Goal: Task Accomplishment & Management: Use online tool/utility

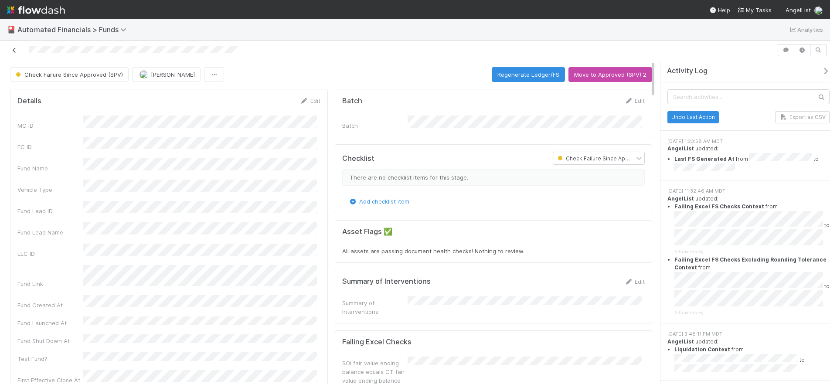
click at [15, 51] on icon at bounding box center [14, 51] width 9 height 6
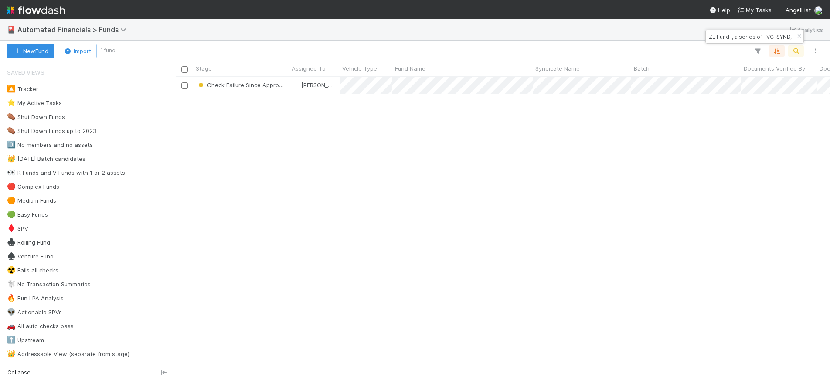
scroll to position [301, 648]
click at [798, 37] on icon "button" at bounding box center [799, 36] width 9 height 5
click at [796, 48] on icon "button" at bounding box center [796, 51] width 9 height 8
type input "CO Fund I, a series of Green Meadow Ventures, LP"
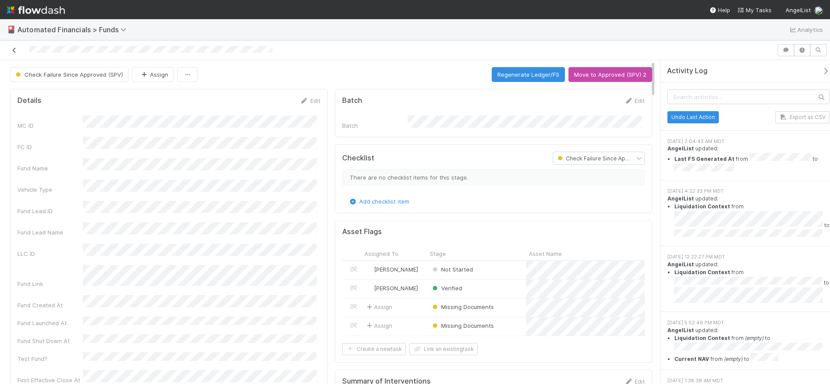
click at [14, 53] on link at bounding box center [14, 50] width 9 height 9
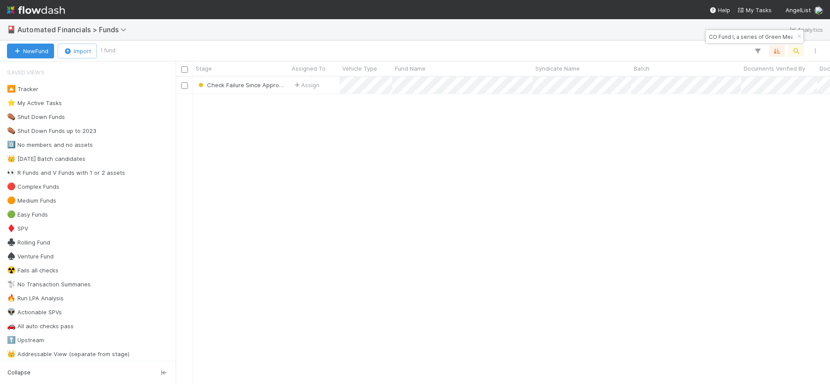
scroll to position [301, 648]
click at [799, 38] on icon "button" at bounding box center [799, 36] width 9 height 5
click at [797, 52] on icon "button" at bounding box center [796, 51] width 9 height 8
type input "OR Fund I, a series of AngelList Omnibus II, LP"
